Goal: Task Accomplishment & Management: Manage account settings

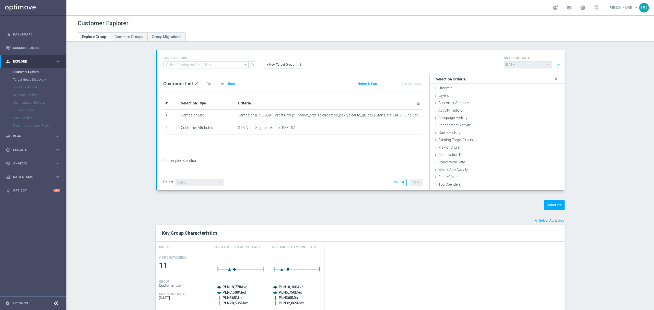
scroll to position [21, 0]
click at [37, 48] on link "Mission Control" at bounding box center [36, 48] width 47 height 14
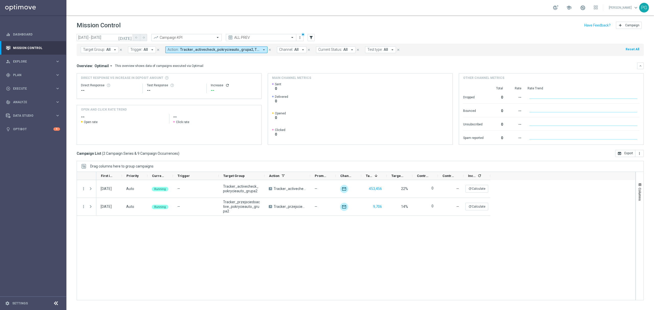
click at [129, 37] on icon "[DATE]" at bounding box center [125, 37] width 14 height 5
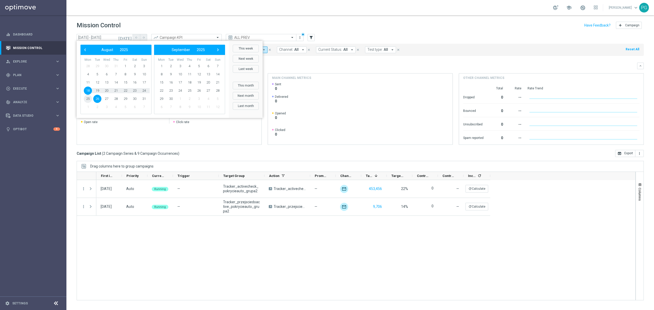
click at [89, 99] on span "25" at bounding box center [88, 99] width 8 height 8
type input "25 Aug 2025 - 25 Aug 2025"
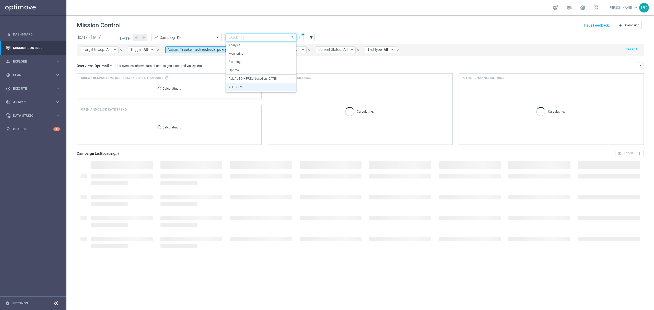
click at [271, 41] on div "Quick find ALL PREV" at bounding box center [261, 37] width 71 height 7
click at [249, 77] on label "ALL AUTO + PREV: based on 09.07.2025" at bounding box center [253, 79] width 48 height 4
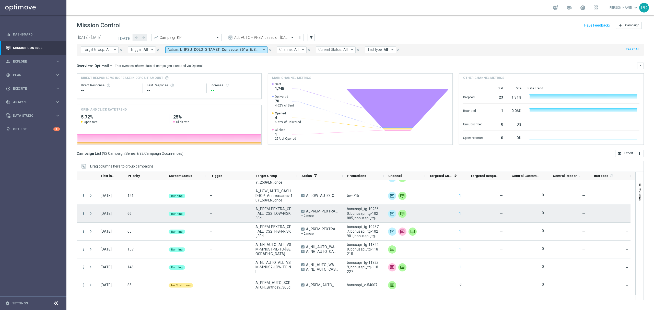
scroll to position [1066, 0]
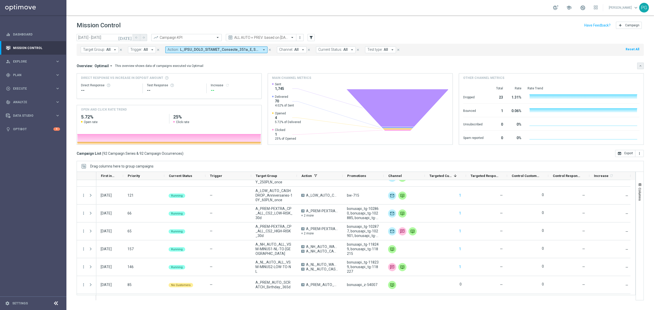
click at [642, 66] on icon "keyboard_arrow_down" at bounding box center [641, 66] width 4 height 4
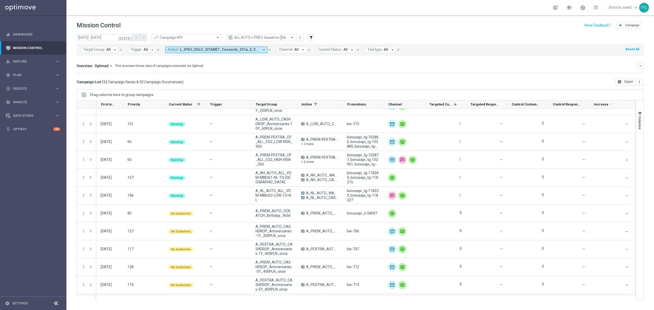
click at [205, 105] on div at bounding box center [205, 104] width 2 height 8
click at [202, 105] on icon-header "Current Status 1" at bounding box center [184, 104] width 41 height 8
click at [197, 105] on span at bounding box center [199, 104] width 4 height 4
click at [221, 146] on span "Group by Current Status" at bounding box center [225, 147] width 46 height 8
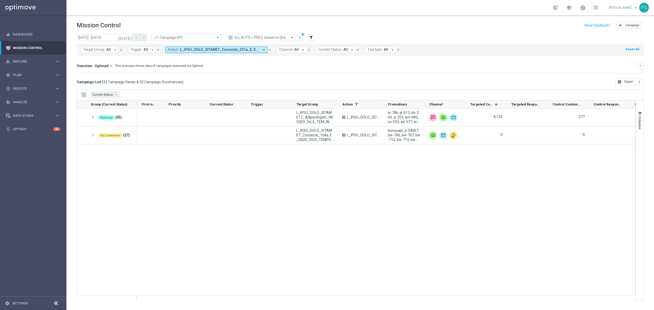
scroll to position [0, 0]
click at [116, 96] on span "Current Status Press DELETE to remove" at bounding box center [116, 95] width 3 height 3
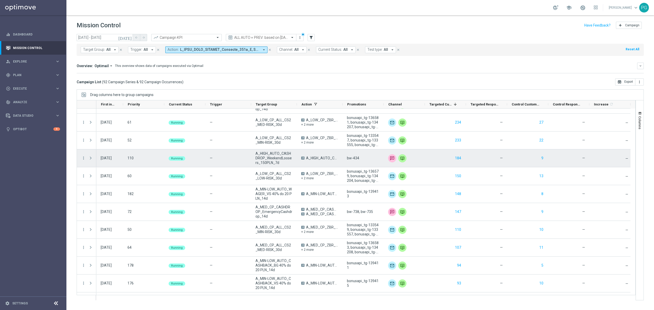
scroll to position [31, 0]
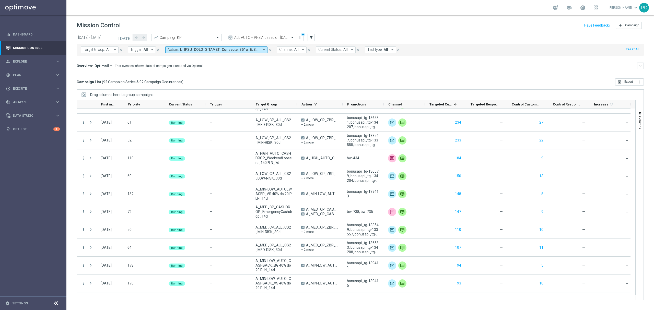
click at [232, 52] on span at bounding box center [219, 50] width 79 height 4
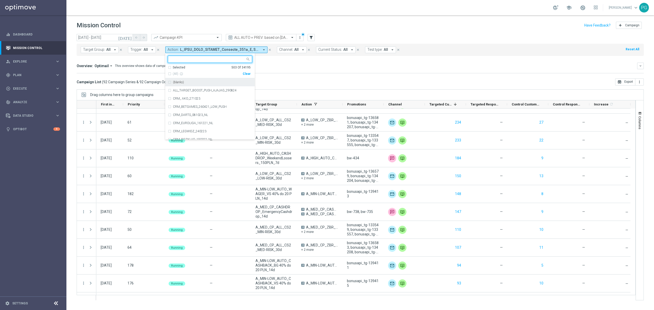
click at [179, 68] on div "Selected" at bounding box center [179, 67] width 13 height 4
click at [181, 61] on input "text" at bounding box center [208, 59] width 75 height 4
click at [0, 0] on div "Clear" at bounding box center [0, 0] width 0 height 0
type input "tra"
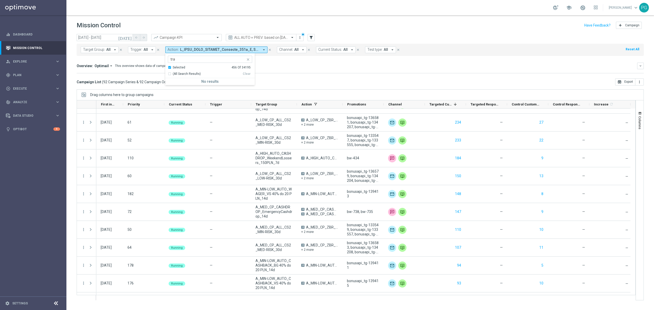
click at [180, 65] on div "Selected" at bounding box center [179, 67] width 13 height 4
click at [188, 72] on span "(All Search Results)" at bounding box center [187, 74] width 28 height 4
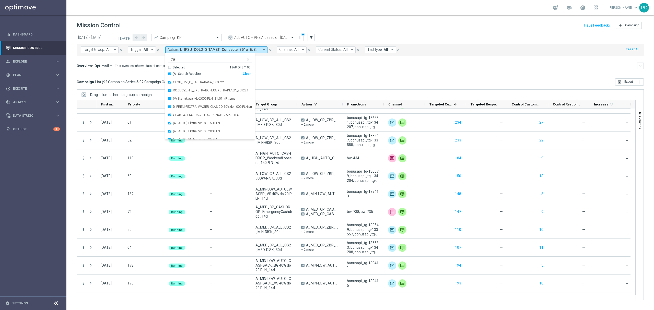
click at [169, 74] on div "(All Search Results)" at bounding box center [205, 74] width 75 height 4
click at [168, 68] on div "Selected 456 Of 34195" at bounding box center [209, 67] width 83 height 4
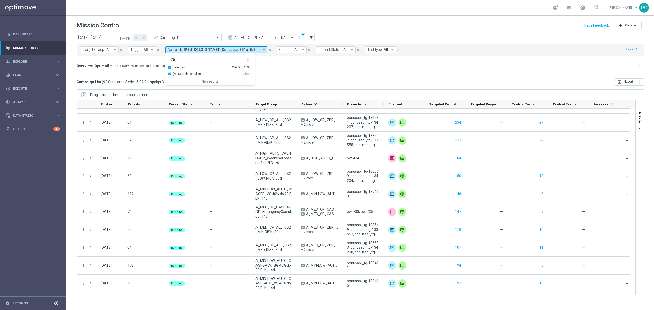
click at [194, 74] on span "(All Search Results)" at bounding box center [187, 74] width 28 height 4
click at [247, 57] on button "close" at bounding box center [248, 58] width 4 height 4
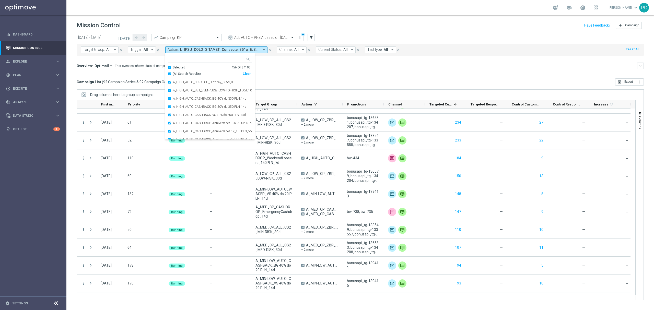
click at [0, 0] on div "Clear" at bounding box center [0, 0] width 0 height 0
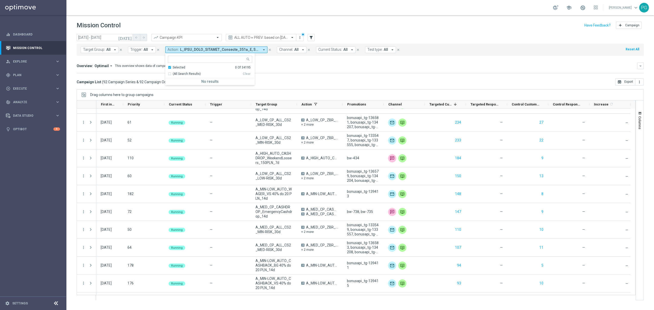
click at [173, 67] on div "Selected" at bounding box center [179, 67] width 13 height 4
click at [179, 56] on div at bounding box center [206, 59] width 77 height 6
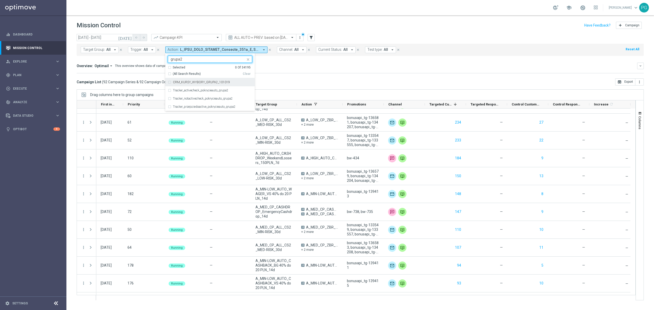
click at [186, 77] on div "Selected 0 Of 34195 (All Search Results) Clear" at bounding box center [209, 71] width 89 height 13
click at [191, 73] on span "(All Search Results)" at bounding box center [187, 74] width 28 height 4
type input "grupa2"
click at [269, 64] on div "Overview: Optimail arrow_drop_down This overview shows data of campaigns execut…" at bounding box center [357, 66] width 561 height 5
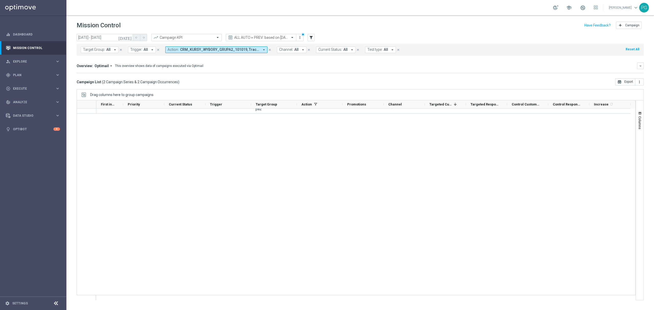
scroll to position [0, 0]
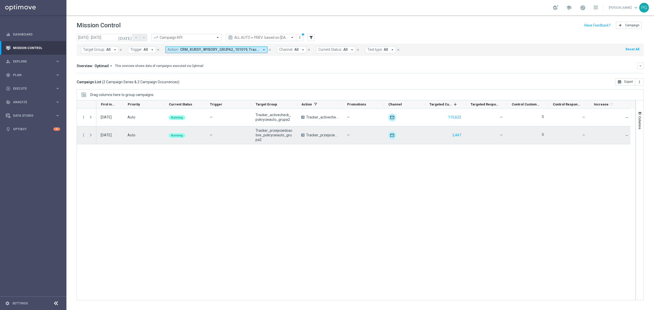
click at [91, 136] on span at bounding box center [90, 135] width 5 height 4
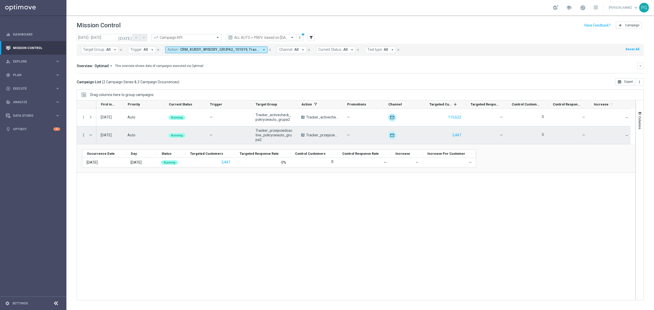
click at [84, 135] on icon "more_vert" at bounding box center [83, 135] width 5 height 5
click at [105, 138] on span "Campaign Details" at bounding box center [107, 139] width 26 height 4
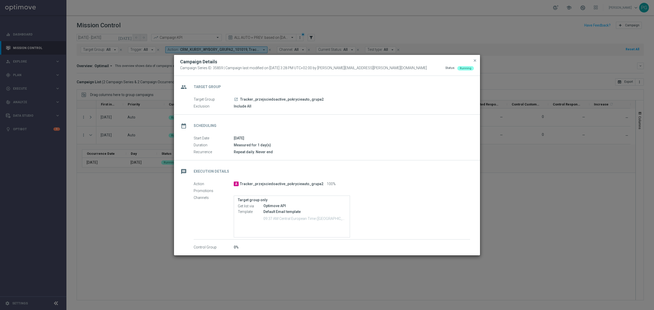
click at [237, 98] on icon "launch" at bounding box center [236, 99] width 4 height 4
click at [131, 167] on modal-container "Campaign Details Campaign Series ID: 35859 | Campaign last modified on 22 Aug 2…" at bounding box center [327, 155] width 654 height 310
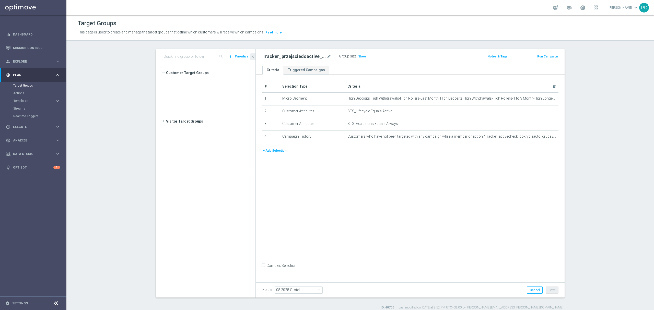
scroll to position [182, 0]
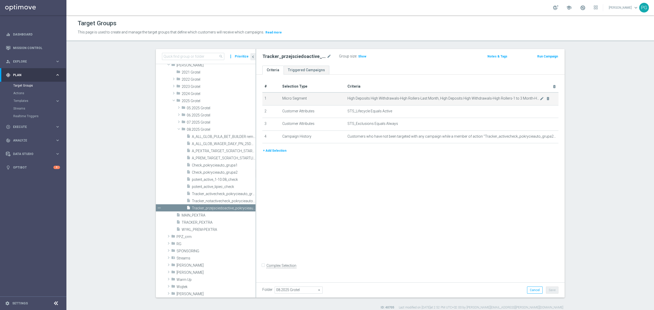
click at [445, 98] on span "High Deposits High Withdrawals-High Rollers-Last Month, High Deposits High With…" at bounding box center [443, 98] width 192 height 4
copy tbody "High Deposits High Withdrawals-High Rollers-Last Month, High Deposits High With…"
